Goal: Task Accomplishment & Management: Manage account settings

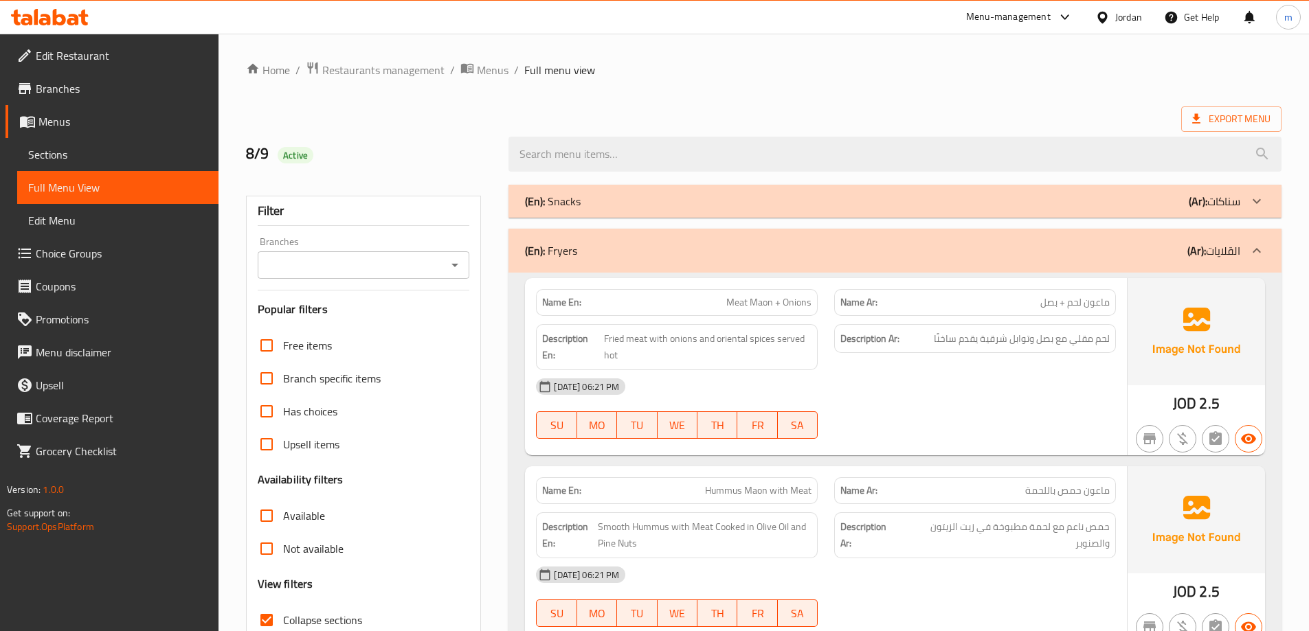
click at [1125, 3] on div "Jordan" at bounding box center [1118, 17] width 69 height 33
click at [1125, 27] on div "Jordan" at bounding box center [1118, 17] width 69 height 33
click at [1123, 20] on div "Jordan" at bounding box center [1128, 17] width 27 height 15
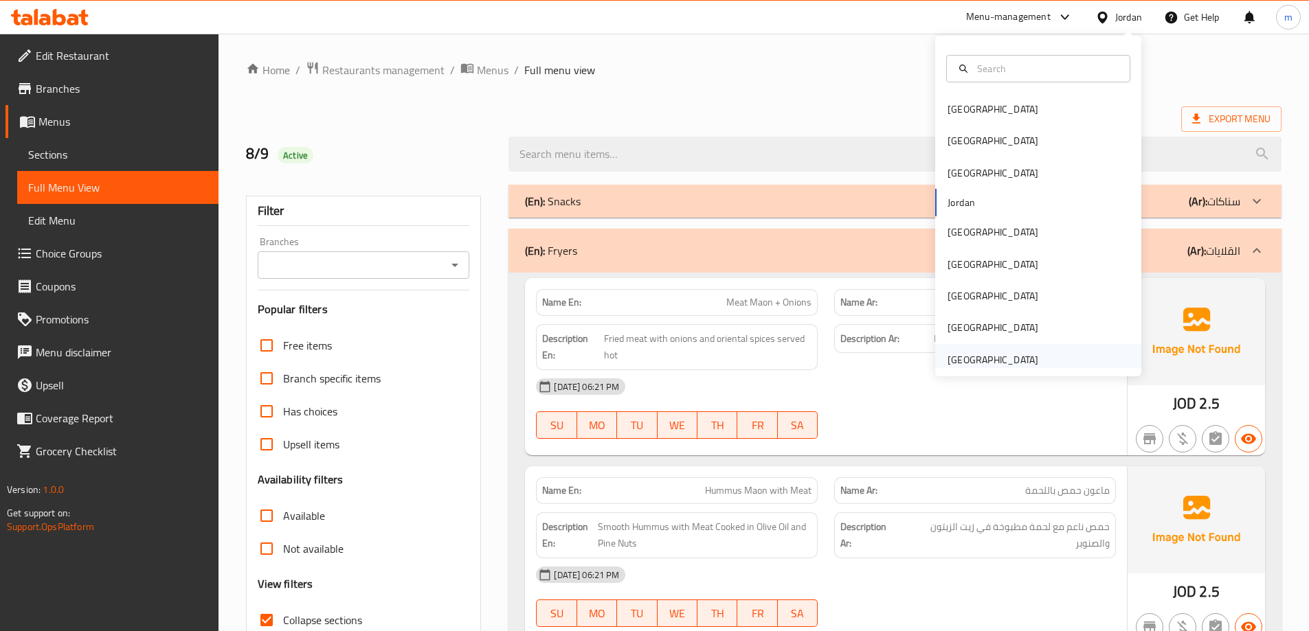
click at [1054, 361] on div "[GEOGRAPHIC_DATA]" at bounding box center [1038, 360] width 206 height 32
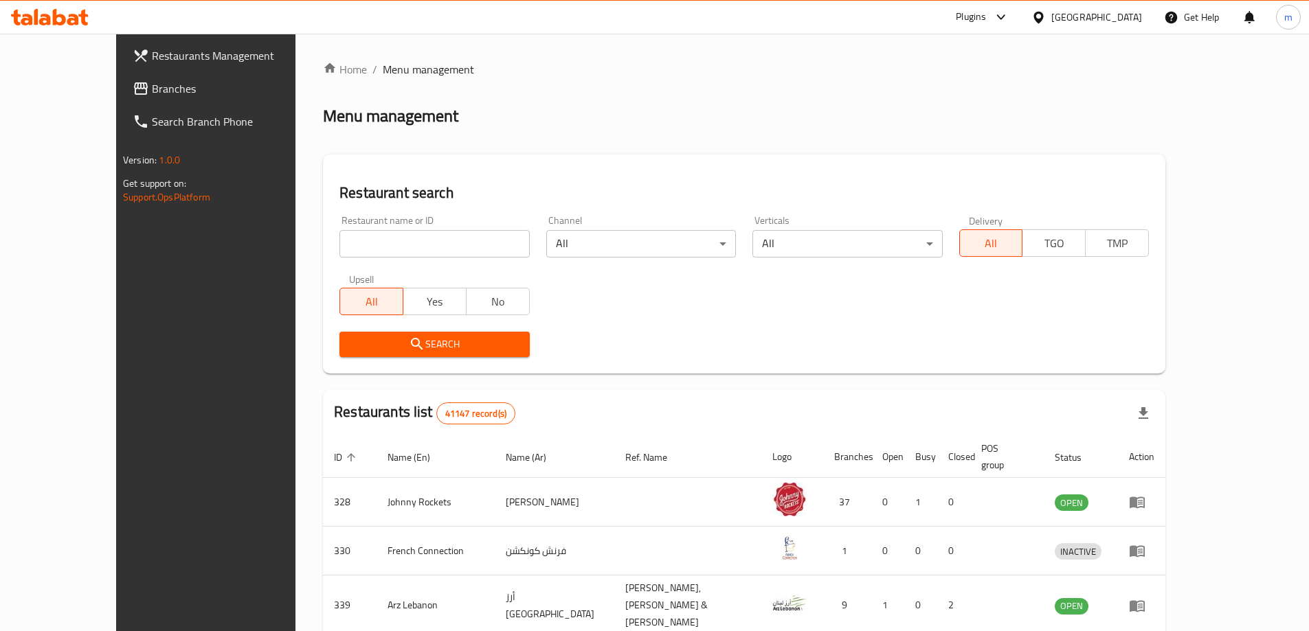
click at [152, 91] on span "Branches" at bounding box center [238, 88] width 172 height 16
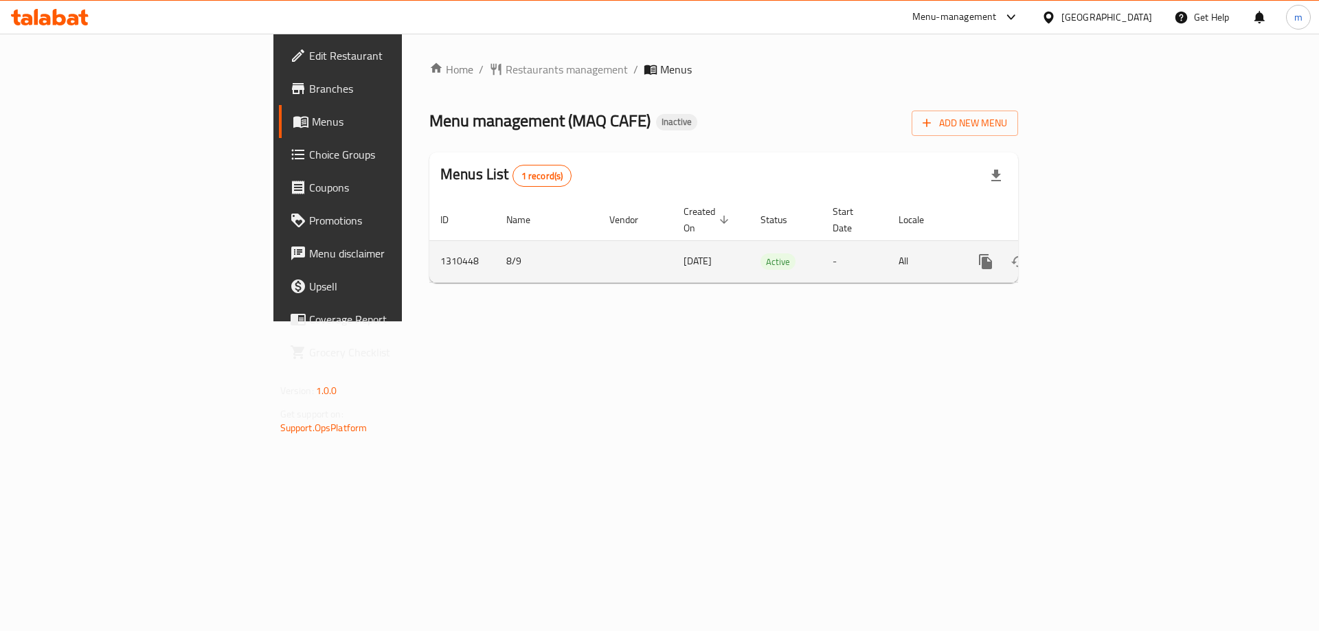
click at [1093, 253] on icon "enhanced table" at bounding box center [1084, 261] width 16 height 16
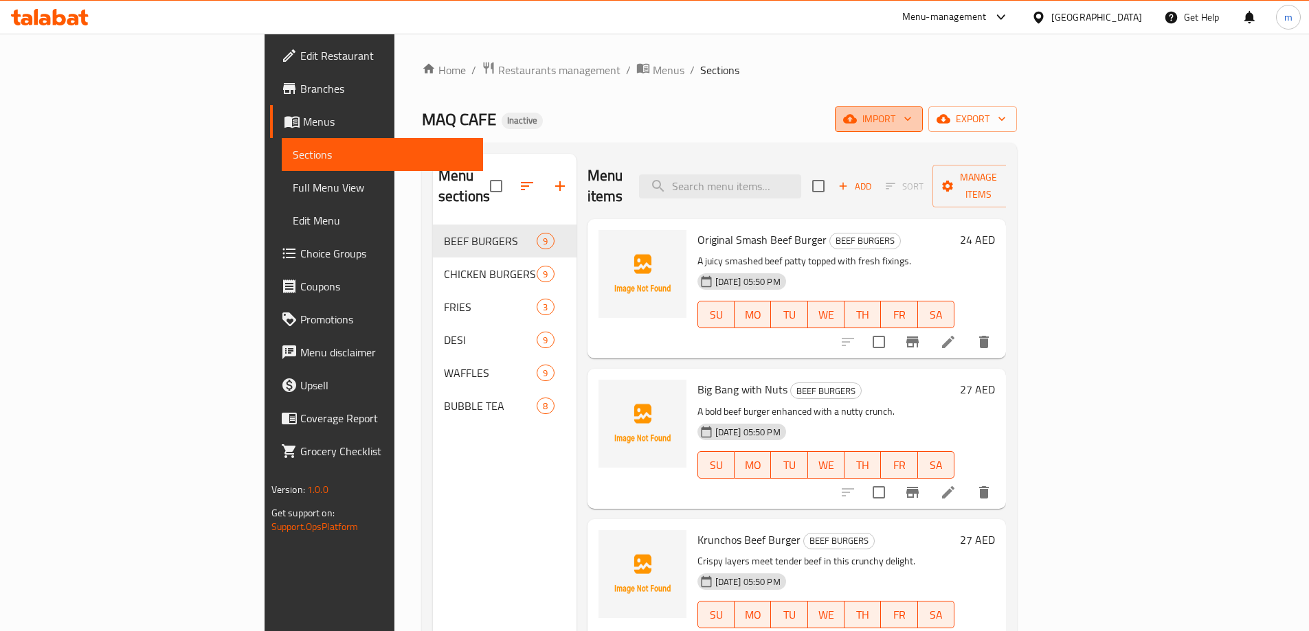
click at [912, 126] on span "import" at bounding box center [879, 119] width 66 height 17
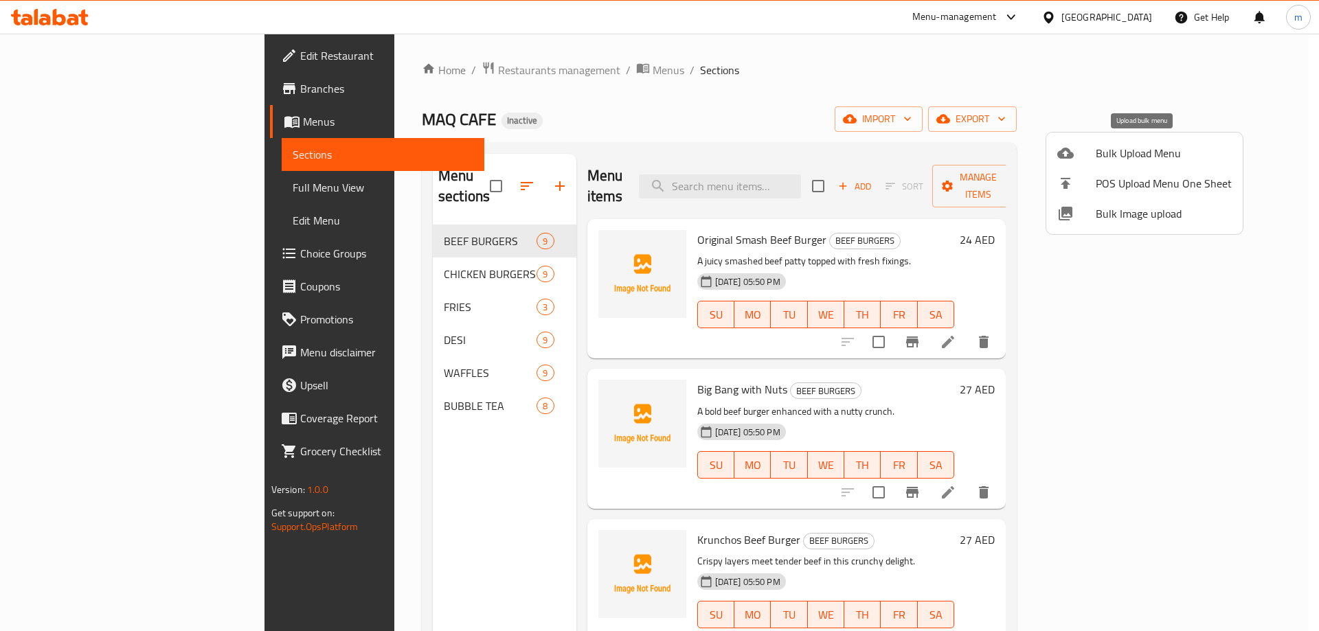
click at [1110, 157] on span "Bulk Upload Menu" at bounding box center [1164, 153] width 136 height 16
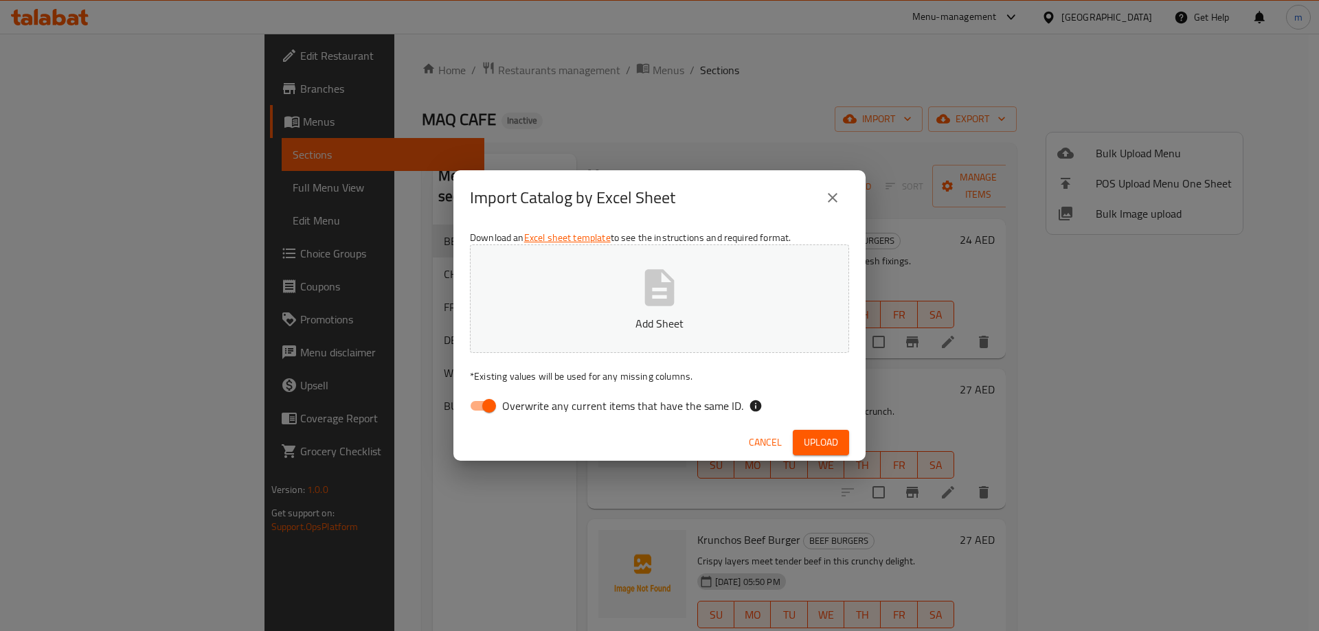
click at [650, 407] on span "Overwrite any current items that have the same ID." at bounding box center [622, 406] width 241 height 16
click at [528, 407] on input "Overwrite any current items that have the same ID." at bounding box center [489, 406] width 78 height 26
checkbox input "false"
drag, startPoint x: 818, startPoint y: 427, endPoint x: 822, endPoint y: 438, distance: 12.2
click at [818, 427] on div "Cancel Upload" at bounding box center [659, 443] width 412 height 36
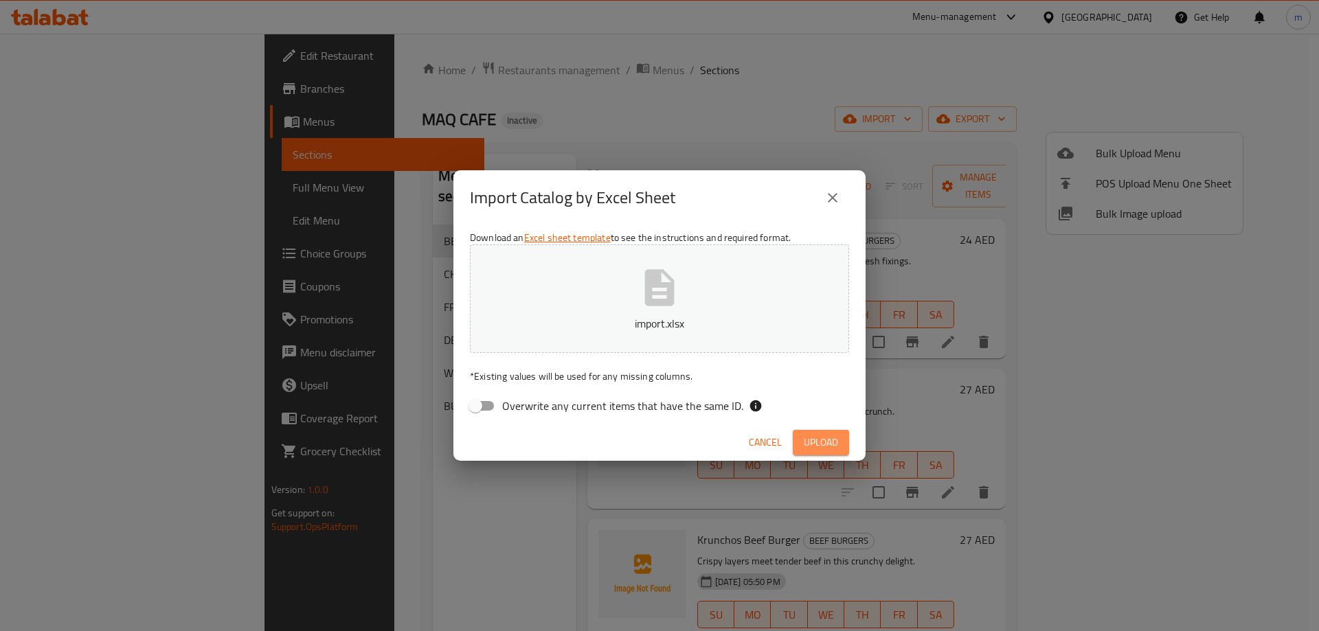
click at [822, 438] on span "Upload" at bounding box center [821, 442] width 34 height 17
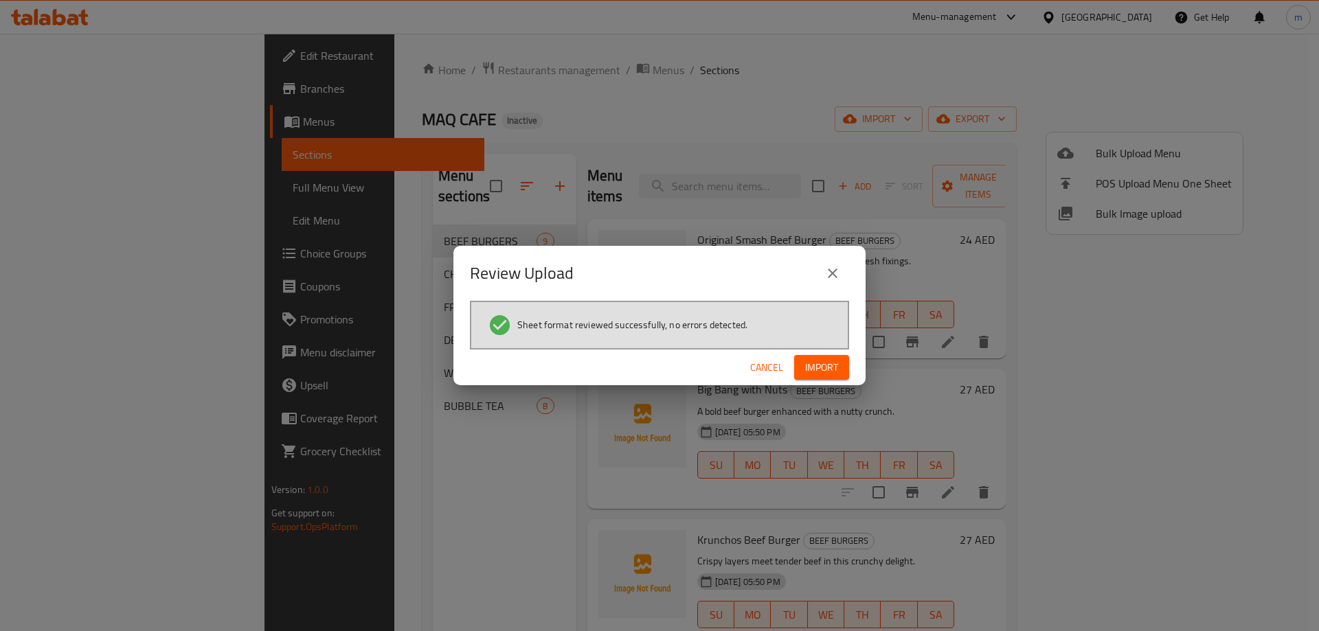
click at [820, 368] on span "Import" at bounding box center [821, 367] width 33 height 17
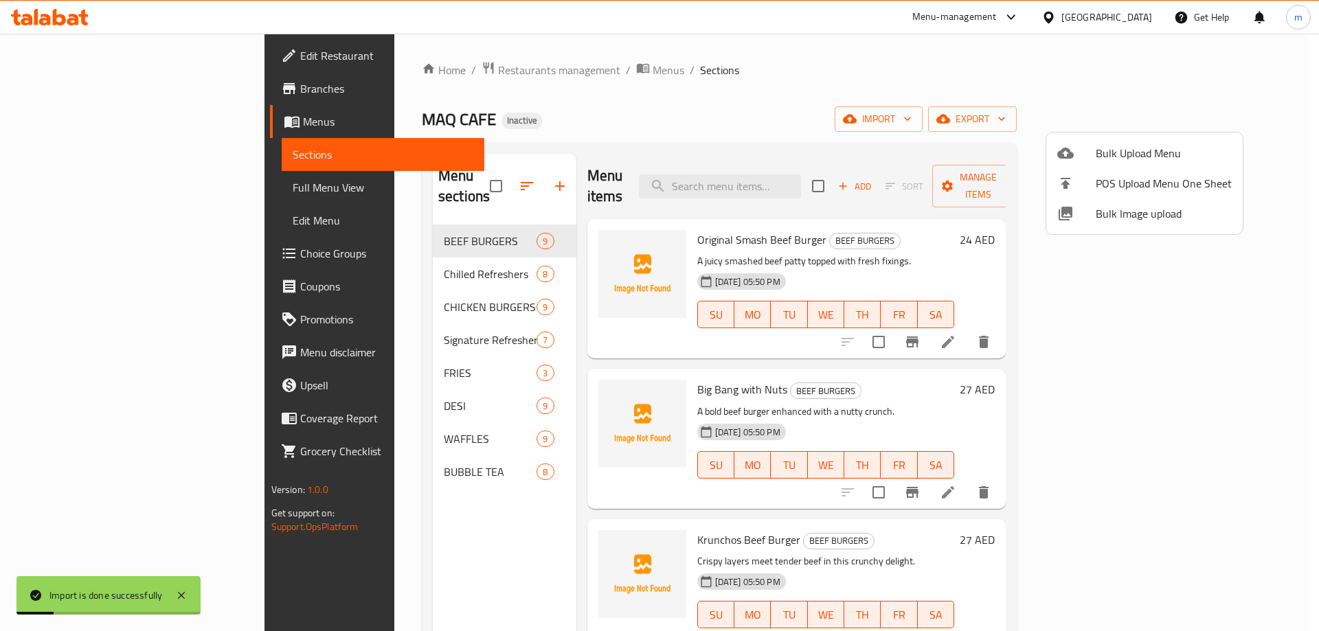
click at [144, 190] on div at bounding box center [659, 315] width 1319 height 631
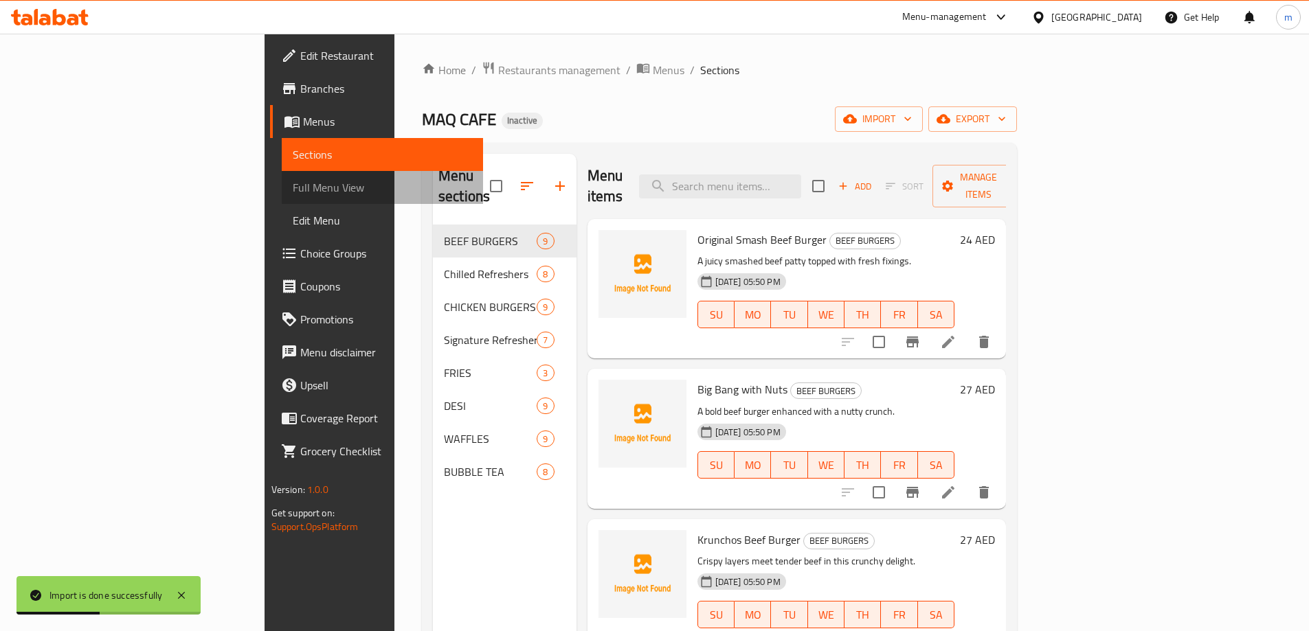
click at [293, 190] on span "Full Menu View" at bounding box center [382, 187] width 179 height 16
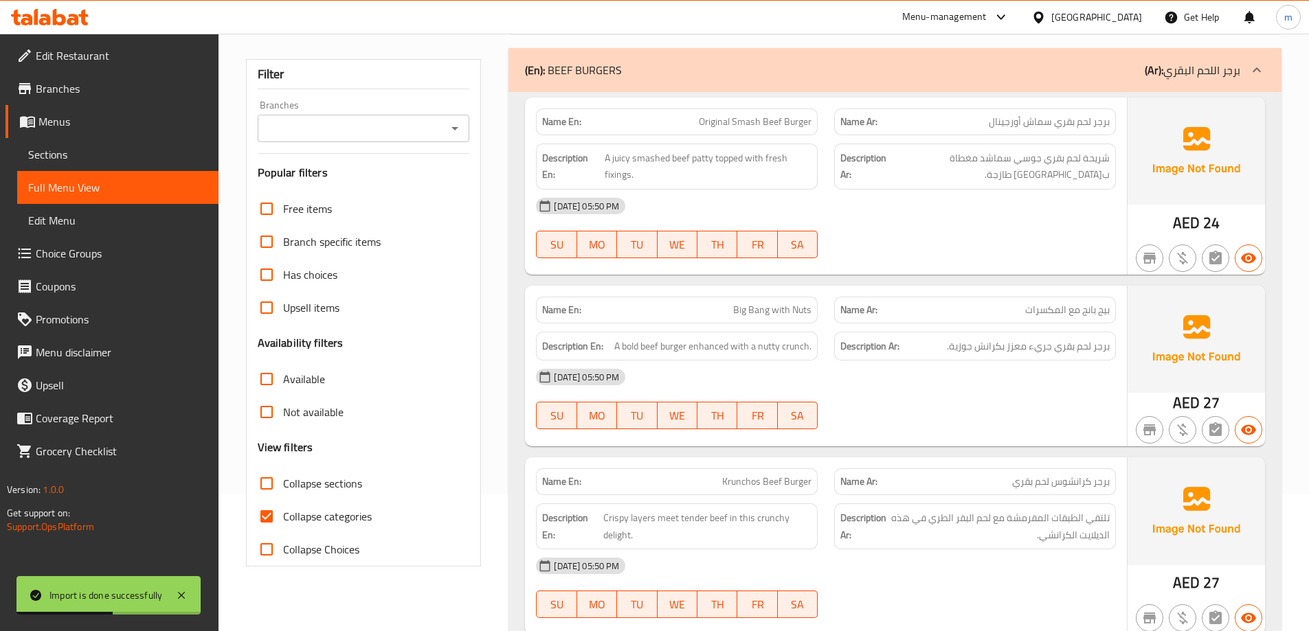
scroll to position [137, 0]
click at [308, 502] on label "Collapse categories" at bounding box center [311, 515] width 122 height 33
click at [283, 502] on input "Collapse categories" at bounding box center [266, 515] width 33 height 33
checkbox input "false"
click at [307, 479] on span "Collapse sections" at bounding box center [322, 483] width 79 height 16
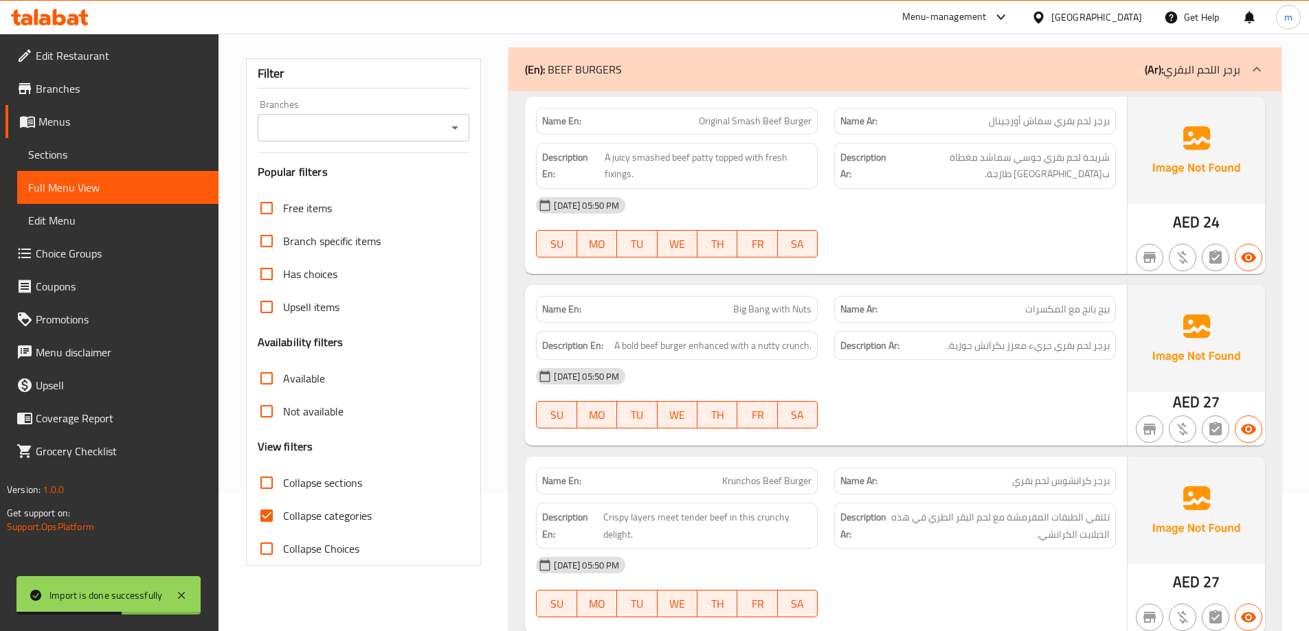
click at [283, 479] on input "Collapse sections" at bounding box center [266, 482] width 33 height 33
checkbox input "true"
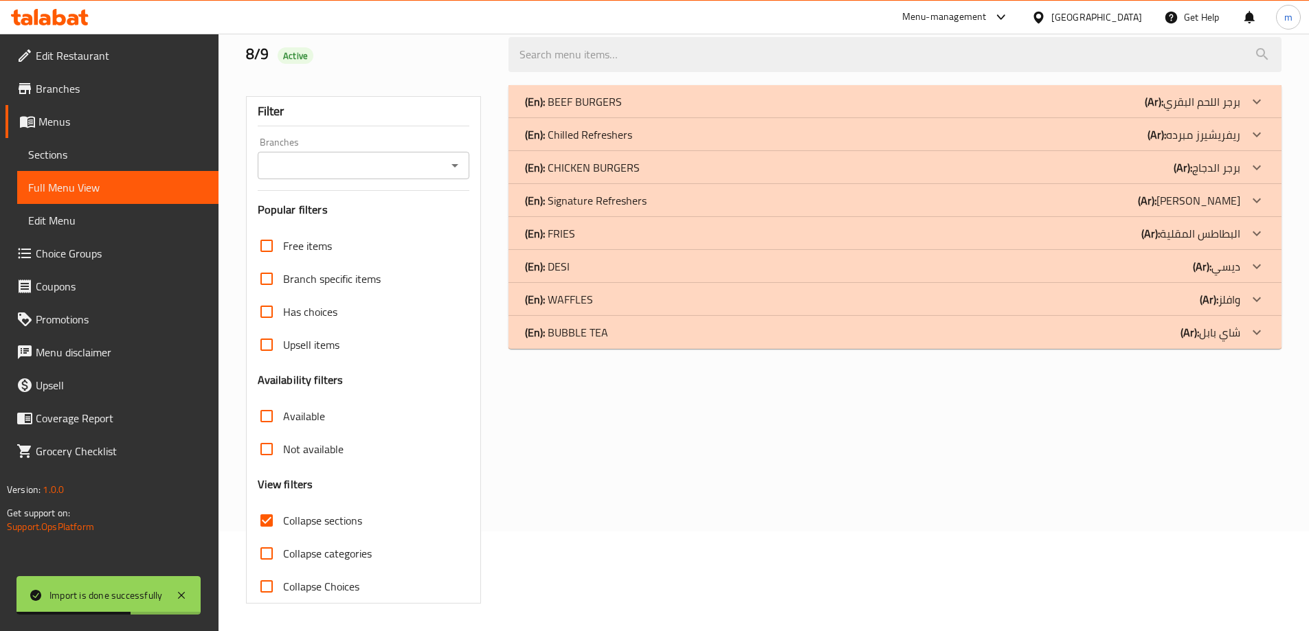
scroll to position [100, 0]
click at [653, 198] on div "(En): Signature Refreshers (Ar): ريفريشيرز سيجنتشر" at bounding box center [882, 200] width 715 height 16
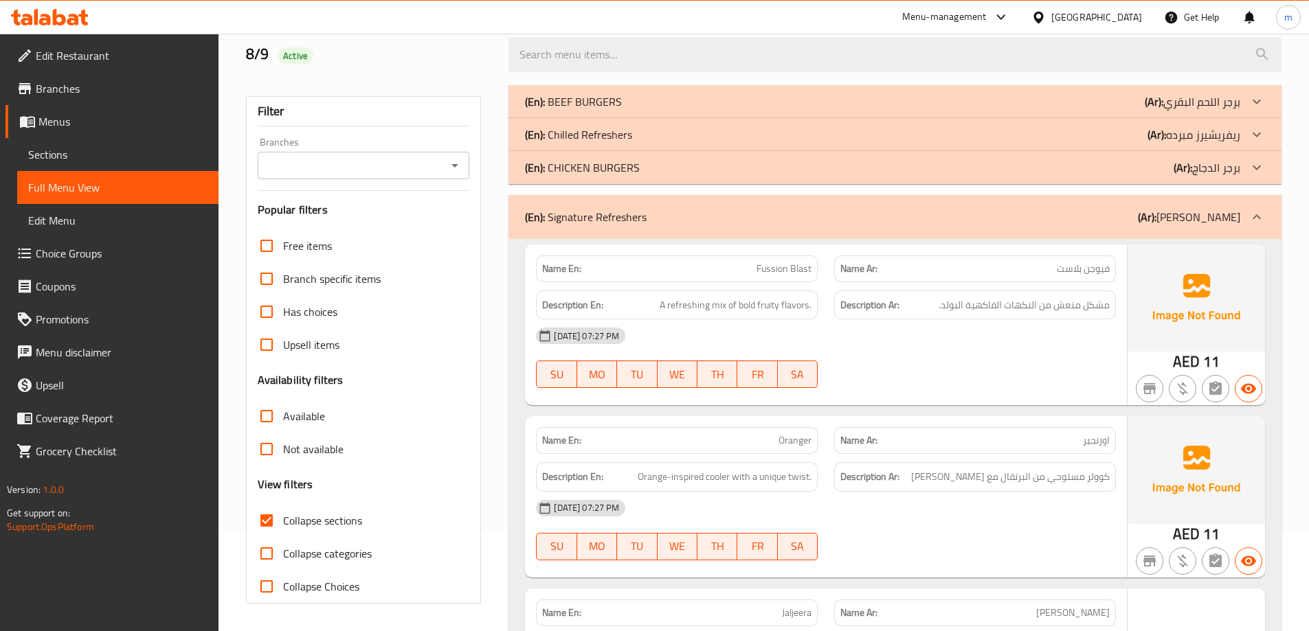
click at [641, 142] on div "(En): Chilled Refreshers (Ar): ريفريشيرز مبرده" at bounding box center [882, 134] width 715 height 16
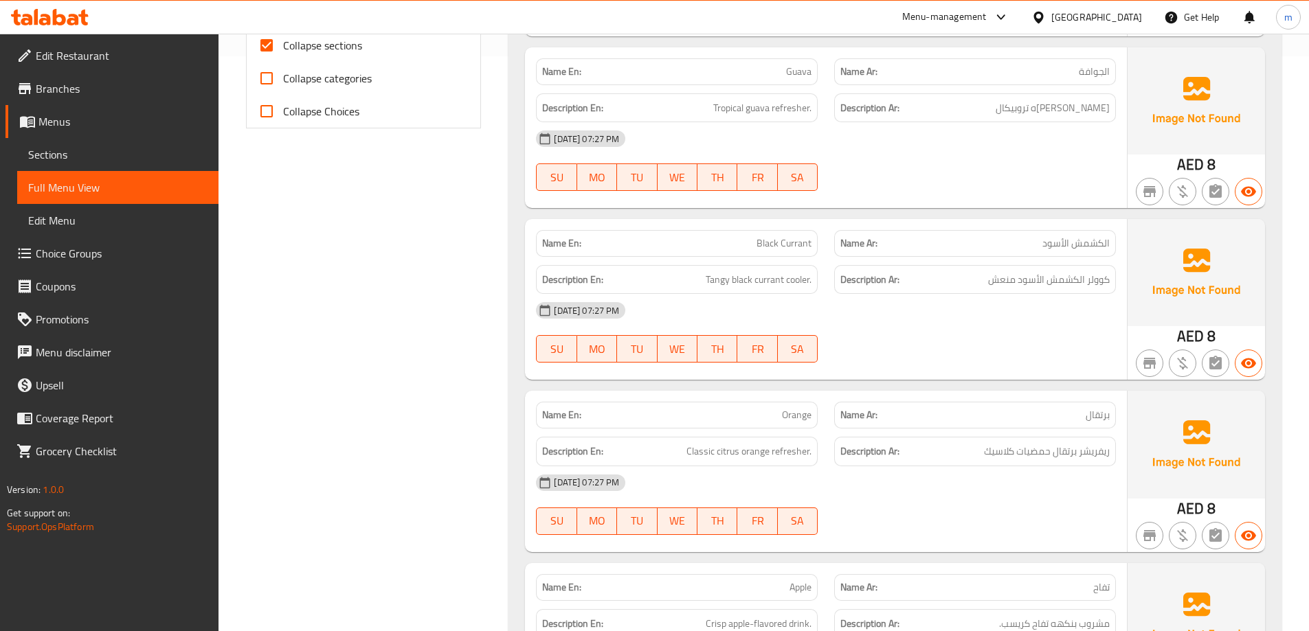
scroll to position [0, 0]
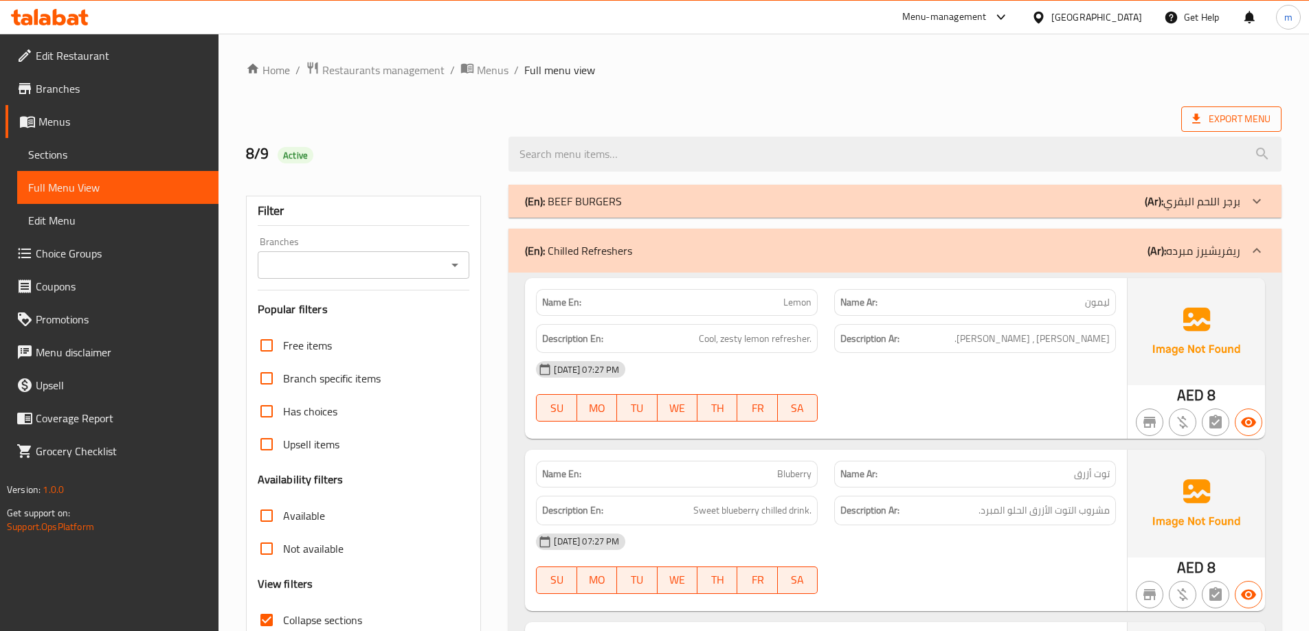
click at [1192, 129] on span "Export Menu" at bounding box center [1231, 118] width 100 height 25
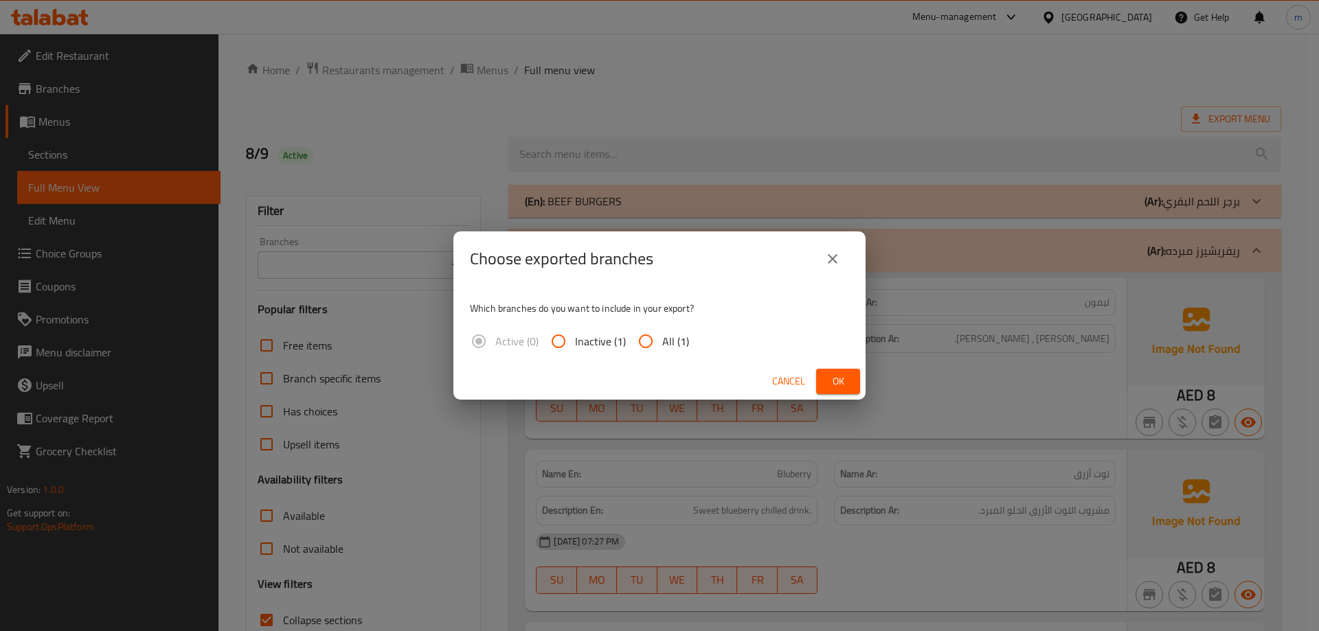
click at [648, 341] on input "All (1)" at bounding box center [645, 341] width 33 height 33
radio input "true"
click at [828, 374] on span "Ok" at bounding box center [838, 381] width 22 height 17
